Goal: Transaction & Acquisition: Purchase product/service

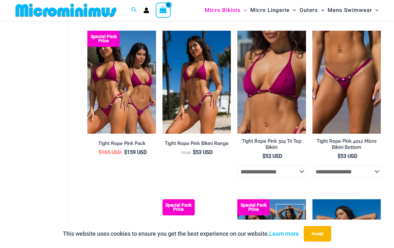
scroll to position [210, 0]
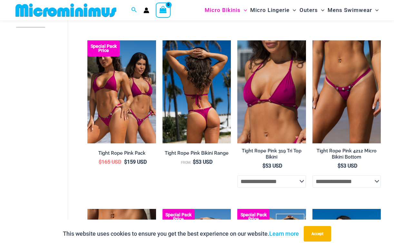
click at [184, 104] on img at bounding box center [197, 91] width 68 height 103
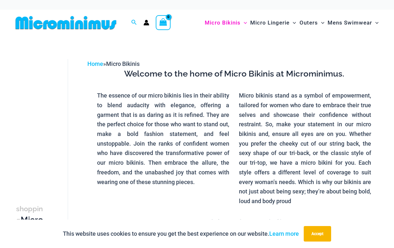
scroll to position [0, 0]
click at [50, 19] on img at bounding box center [66, 22] width 106 height 15
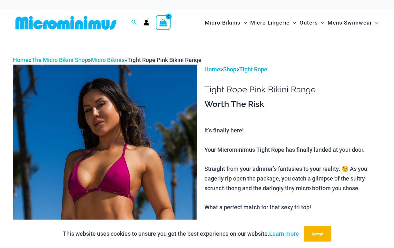
click at [131, 159] on img at bounding box center [105, 203] width 184 height 277
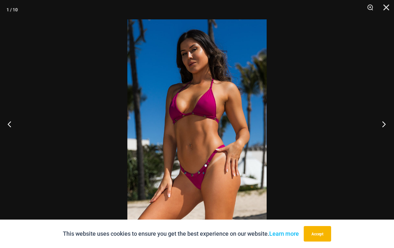
click at [384, 124] on button "Next" at bounding box center [382, 124] width 24 height 32
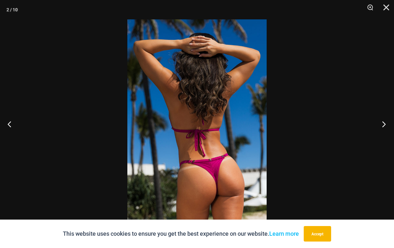
click at [384, 124] on button "Next" at bounding box center [382, 124] width 24 height 32
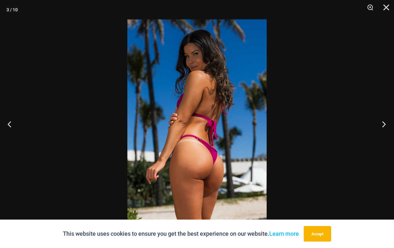
click at [384, 124] on button "Next" at bounding box center [382, 124] width 24 height 32
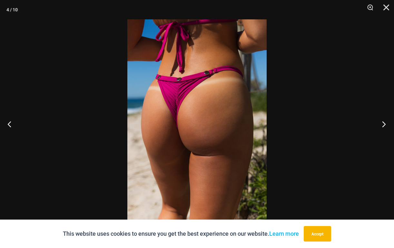
click at [384, 124] on button "Next" at bounding box center [382, 124] width 24 height 32
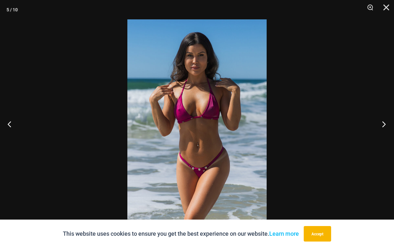
click at [384, 124] on button "Next" at bounding box center [382, 124] width 24 height 32
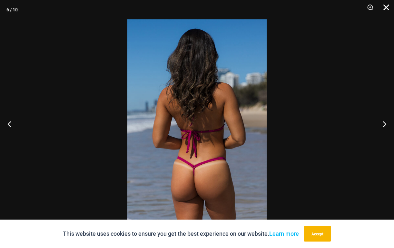
click at [390, 7] on button "Close" at bounding box center [384, 9] width 16 height 19
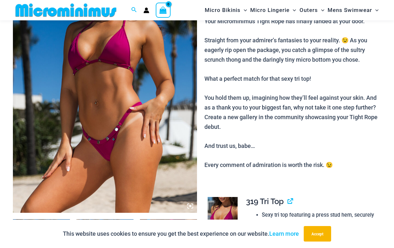
scroll to position [69, 0]
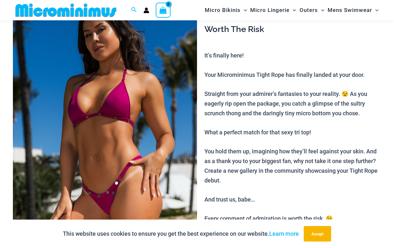
click at [42, 8] on img at bounding box center [66, 10] width 106 height 15
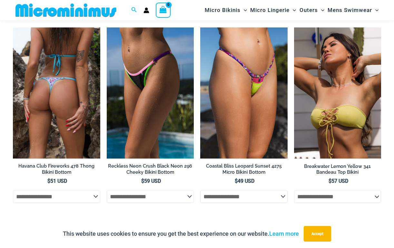
scroll to position [1901, 0]
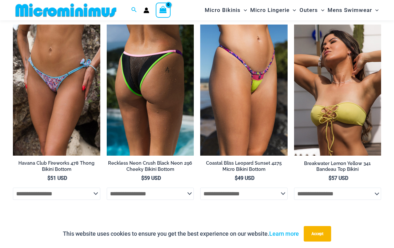
click at [161, 90] on img at bounding box center [150, 90] width 87 height 131
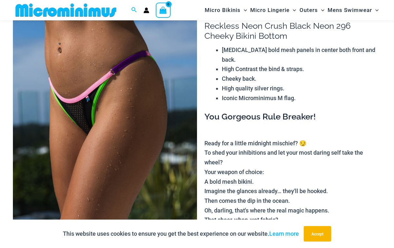
scroll to position [126, 0]
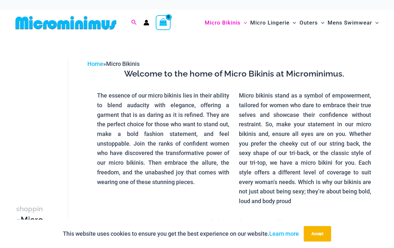
click at [133, 21] on icon "Search icon link" at bounding box center [133, 23] width 5 height 6
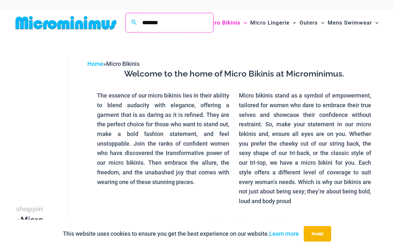
type input "*******"
click button "Search" at bounding box center [0, 0] width 0 height 0
